Goal: Navigation & Orientation: Find specific page/section

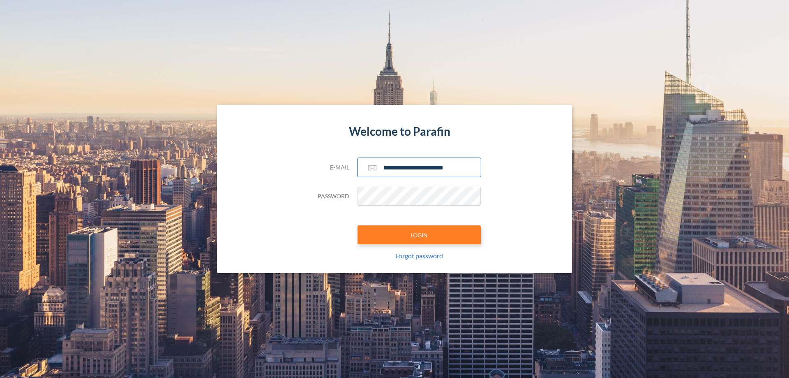
type input "**********"
click at [419, 235] on button "LOGIN" at bounding box center [419, 234] width 123 height 19
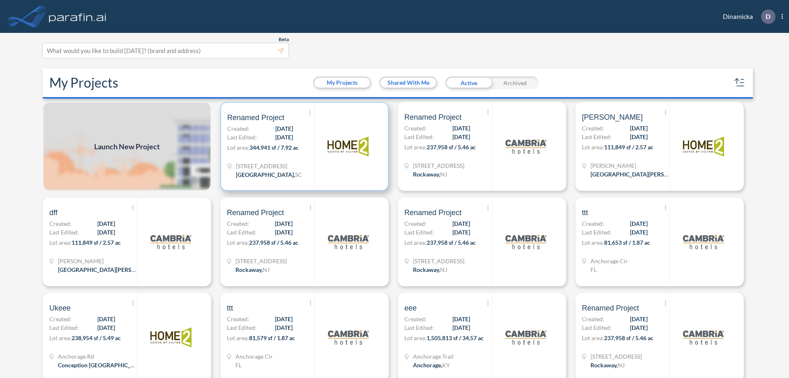
scroll to position [2, 0]
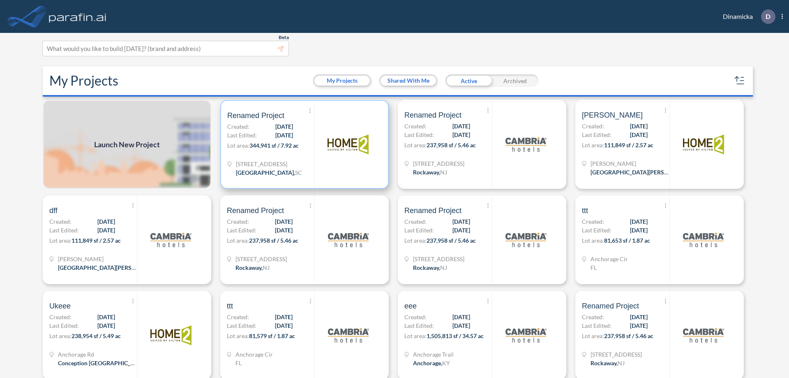
click at [303, 144] on p "Lot area: 344,941 sf / 7.92 ac" at bounding box center [270, 147] width 87 height 12
